Goal: Information Seeking & Learning: Compare options

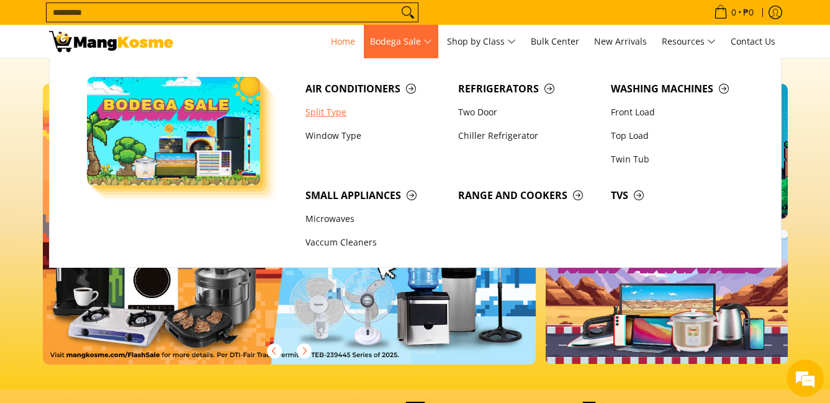
click at [332, 110] on link "Split Type" at bounding box center [375, 113] width 153 height 24
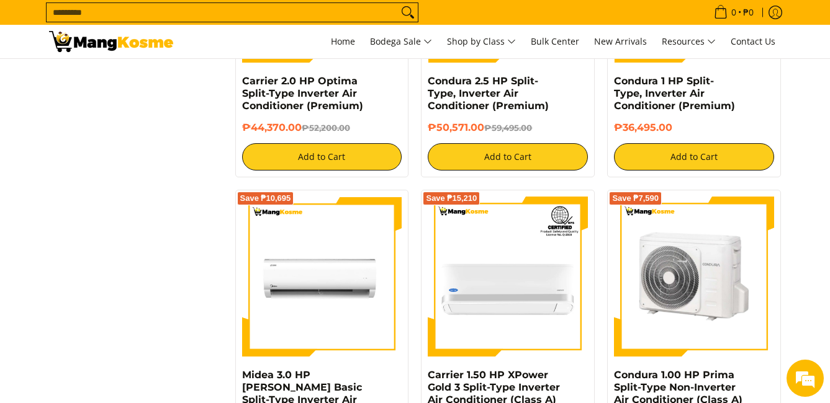
scroll to position [1869, 0]
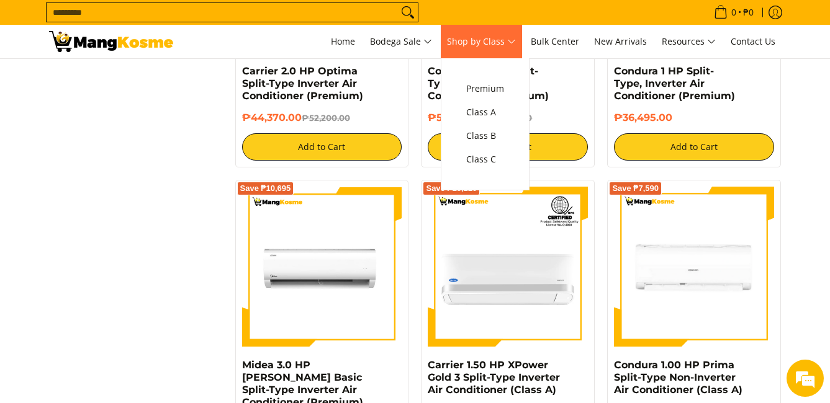
click at [514, 49] on span "Shop by Class" at bounding box center [481, 42] width 69 height 16
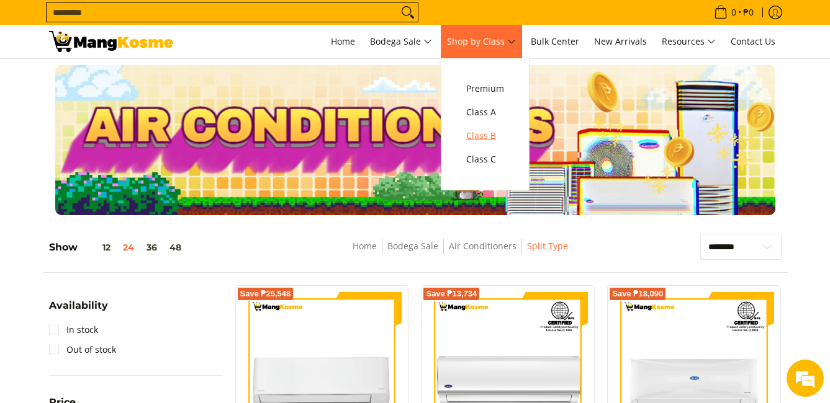
click at [504, 135] on span "Class B" at bounding box center [485, 136] width 38 height 16
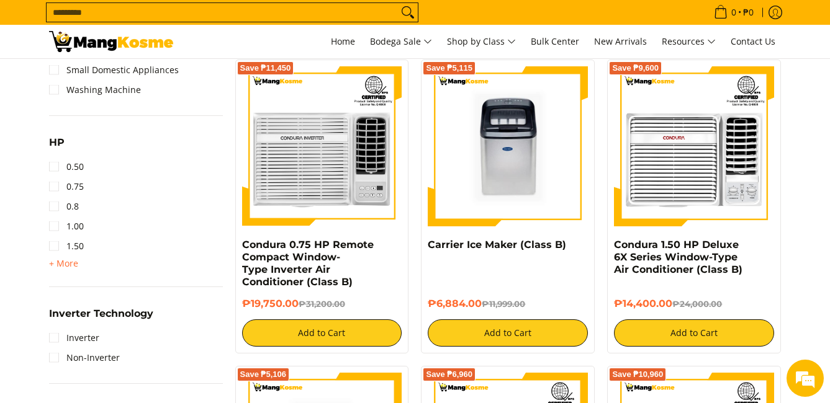
scroll to position [816, 0]
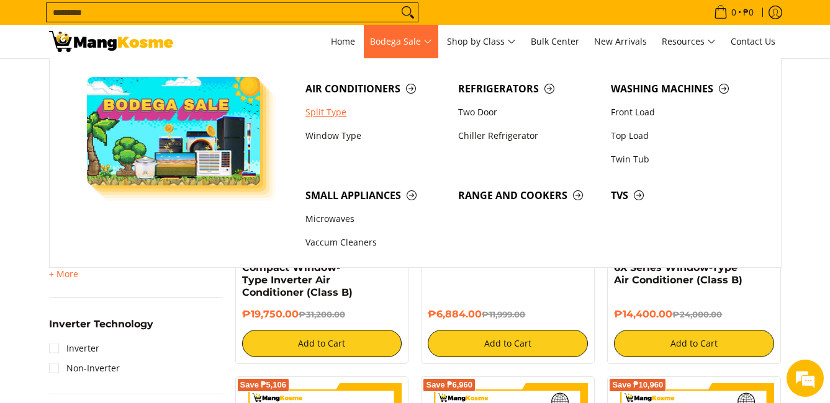
click at [326, 115] on link "Split Type" at bounding box center [375, 113] width 153 height 24
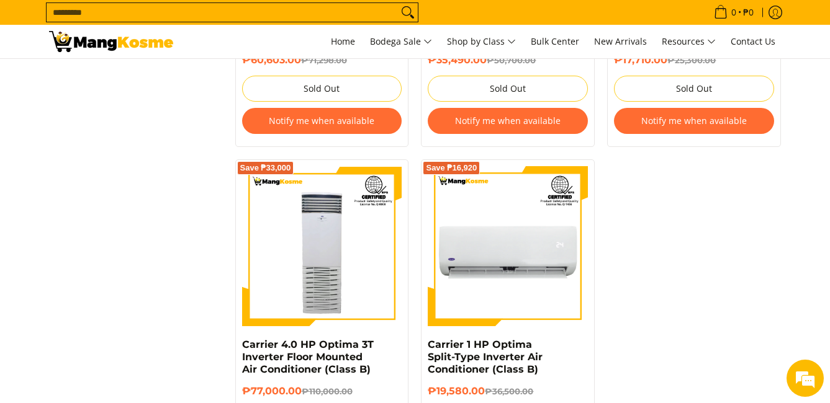
scroll to position [2606, 0]
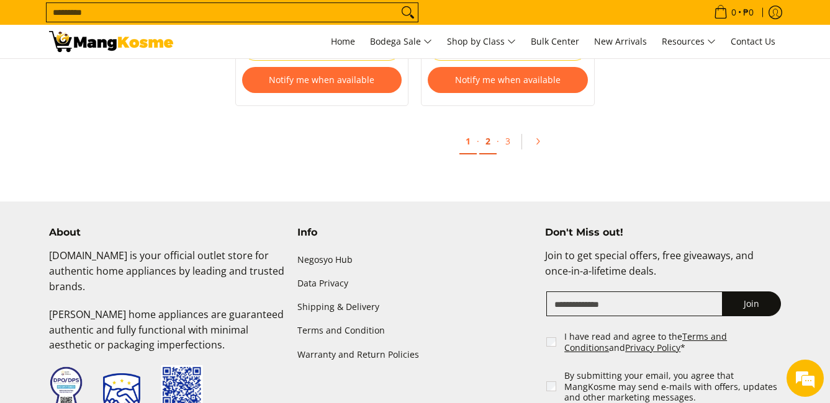
click at [483, 130] on link "2" at bounding box center [487, 141] width 17 height 25
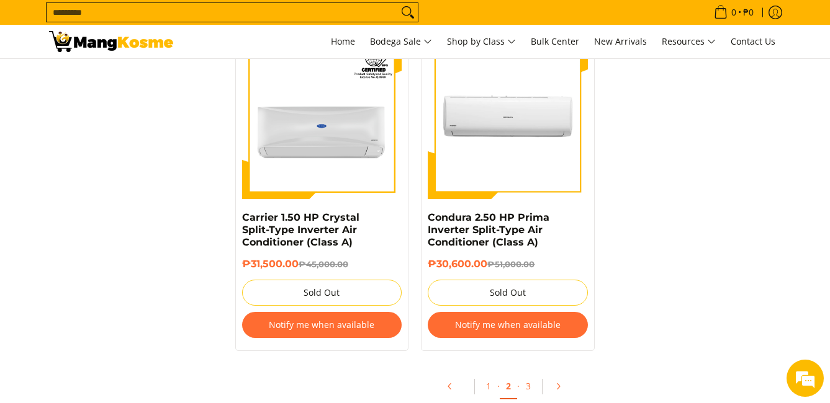
scroll to position [2583, 0]
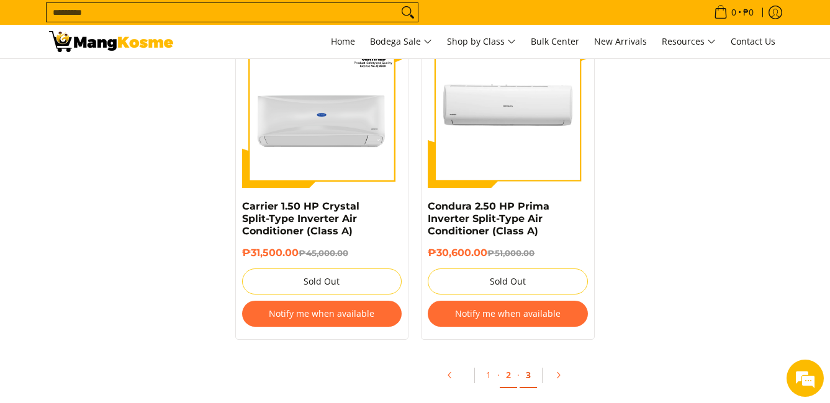
click at [526, 379] on link "3" at bounding box center [527, 375] width 17 height 25
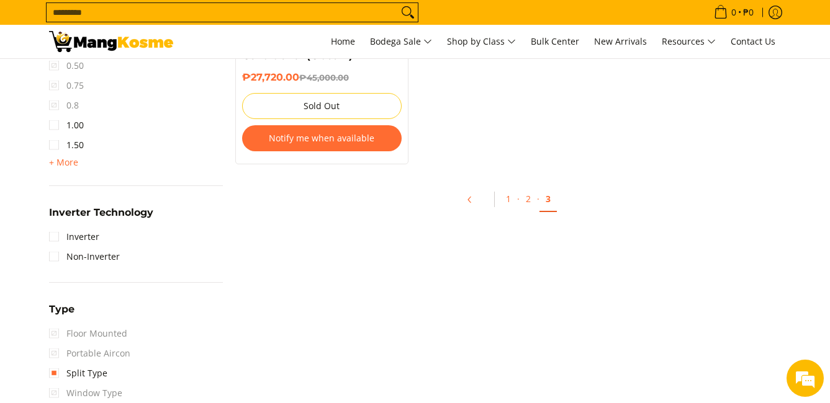
scroll to position [774, 0]
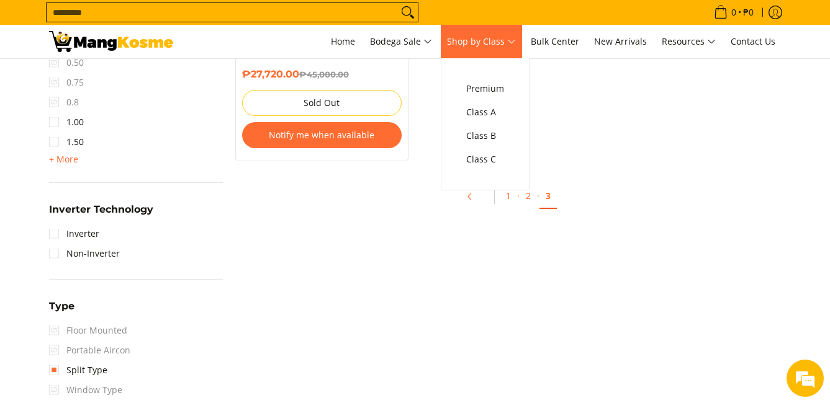
click at [496, 37] on span "Shop by Class" at bounding box center [481, 42] width 69 height 16
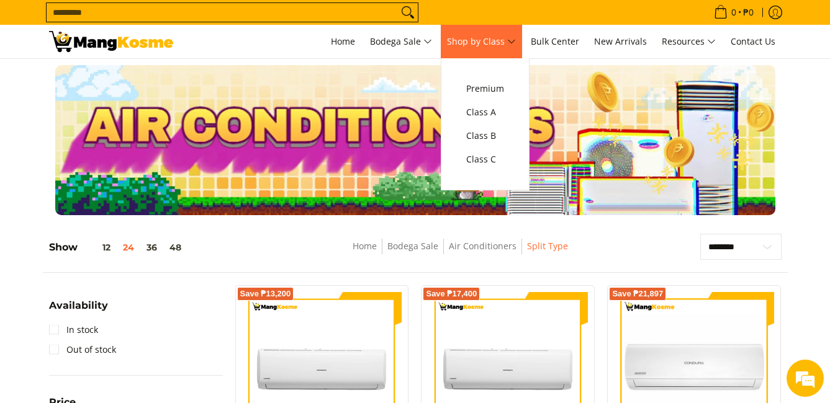
click at [498, 30] on link "Shop by Class" at bounding box center [481, 42] width 81 height 34
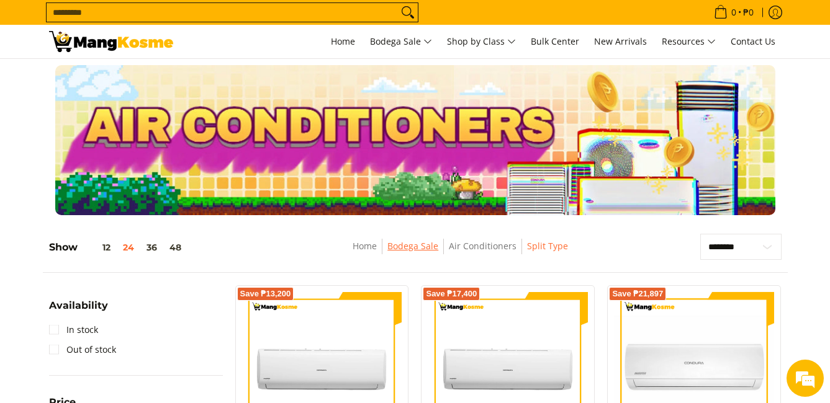
click at [409, 243] on link "Bodega Sale" at bounding box center [412, 246] width 51 height 12
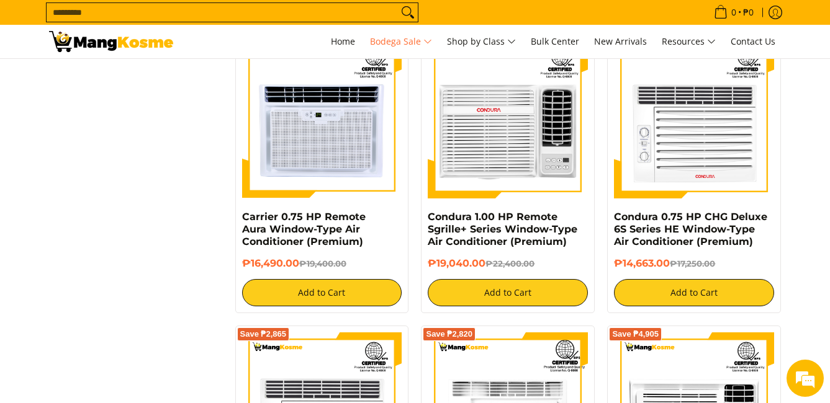
scroll to position [2606, 0]
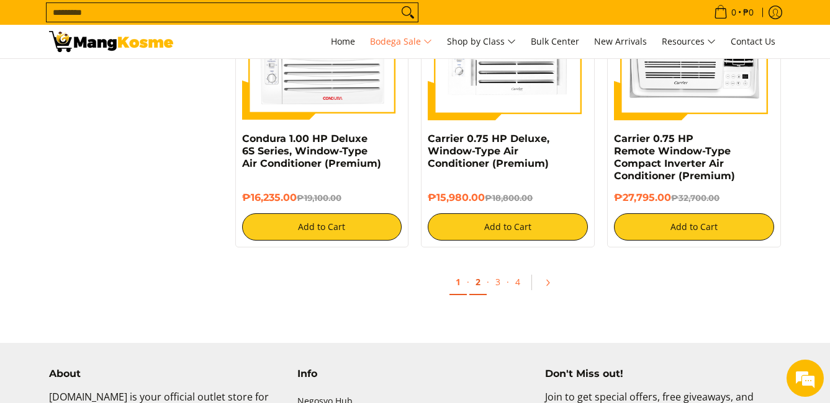
click at [479, 286] on link "2" at bounding box center [477, 282] width 17 height 25
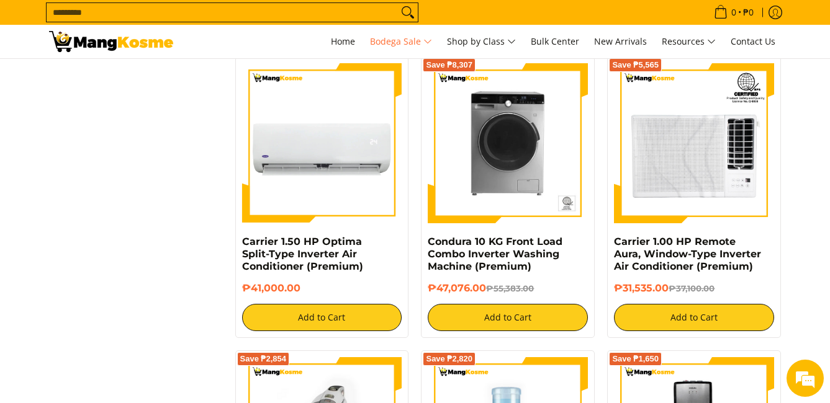
scroll to position [2606, 0]
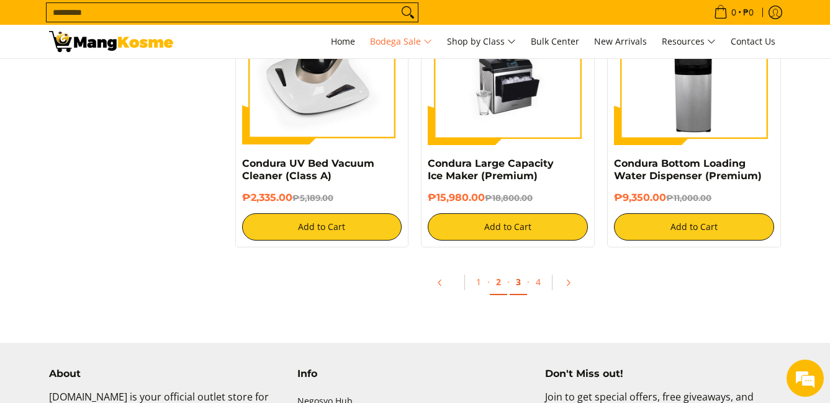
click at [521, 282] on link "3" at bounding box center [517, 282] width 17 height 25
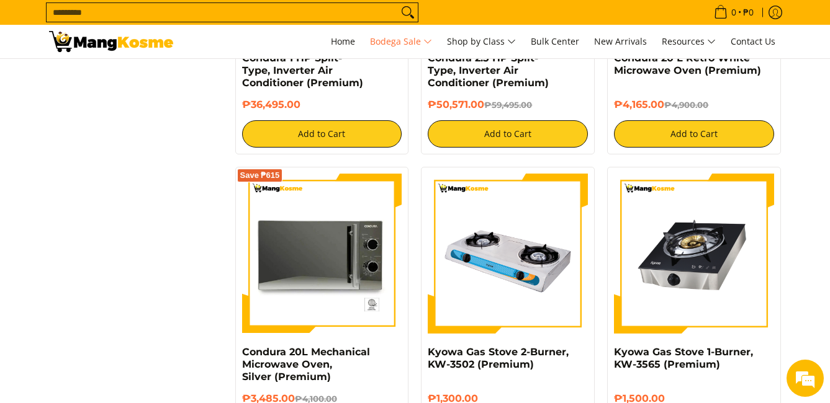
scroll to position [2752, 0]
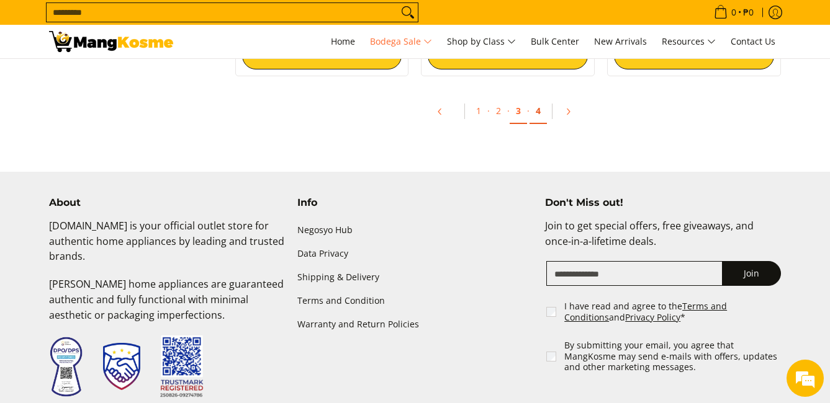
click at [543, 117] on link "4" at bounding box center [537, 111] width 17 height 25
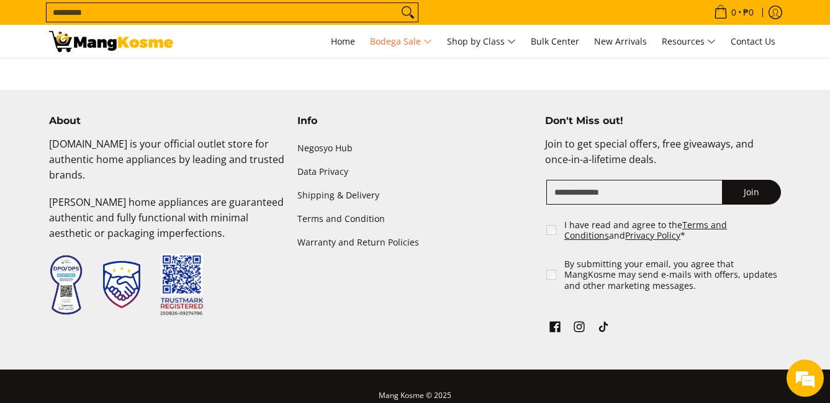
scroll to position [1861, 0]
